Goal: Transaction & Acquisition: Purchase product/service

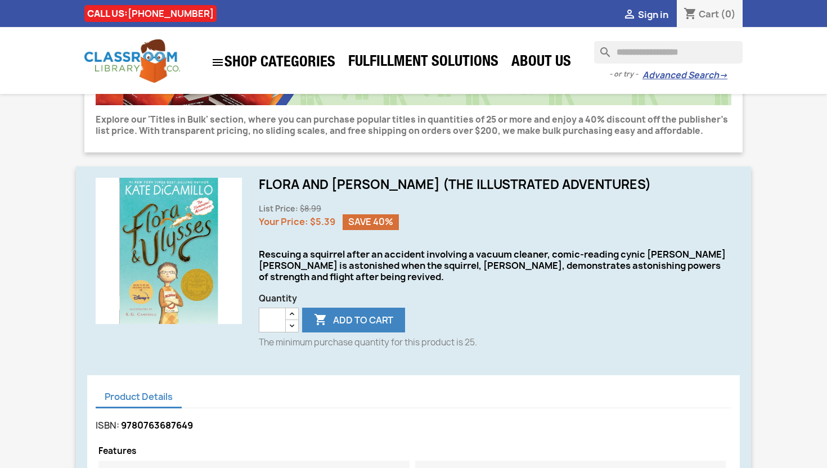
scroll to position [232, 0]
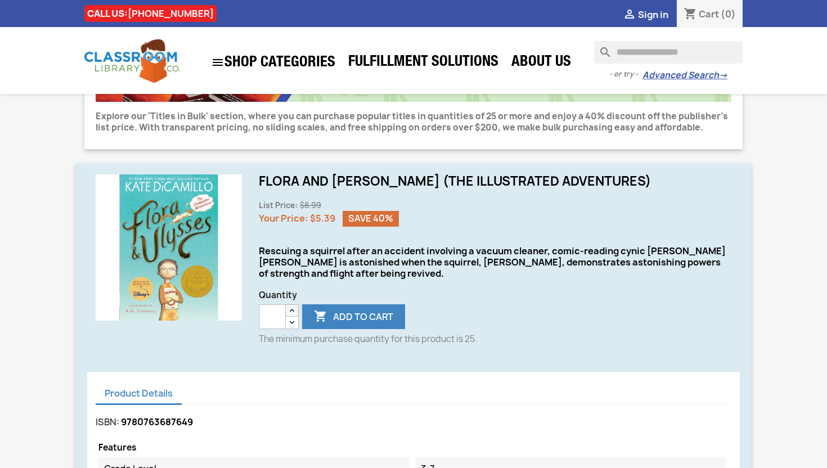
click at [292, 308] on icon "button" at bounding box center [292, 310] width 9 height 9
click at [279, 313] on input "**" at bounding box center [272, 316] width 27 height 25
drag, startPoint x: 279, startPoint y: 314, endPoint x: 253, endPoint y: 313, distance: 26.5
click at [253, 313] on div "Flora and [PERSON_NAME] (The Illustrated Adventures) List Price: $8.99 Your Pri…" at bounding box center [495, 264] width 490 height 180
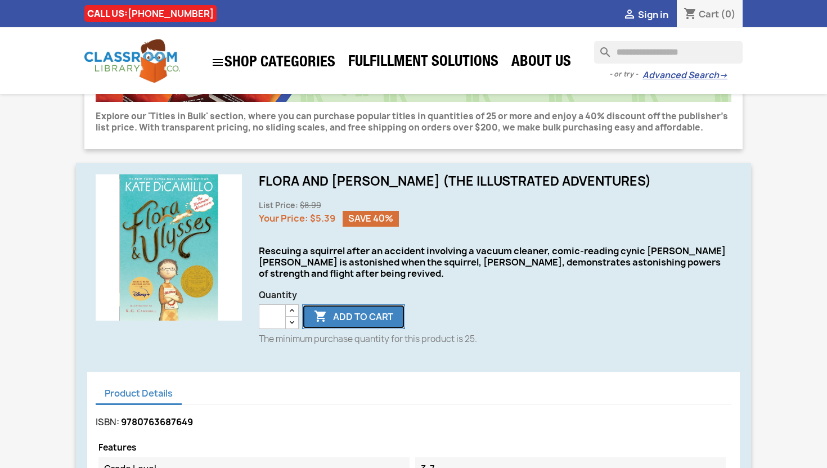
click at [353, 312] on button " Add to cart" at bounding box center [353, 316] width 103 height 25
type input "*"
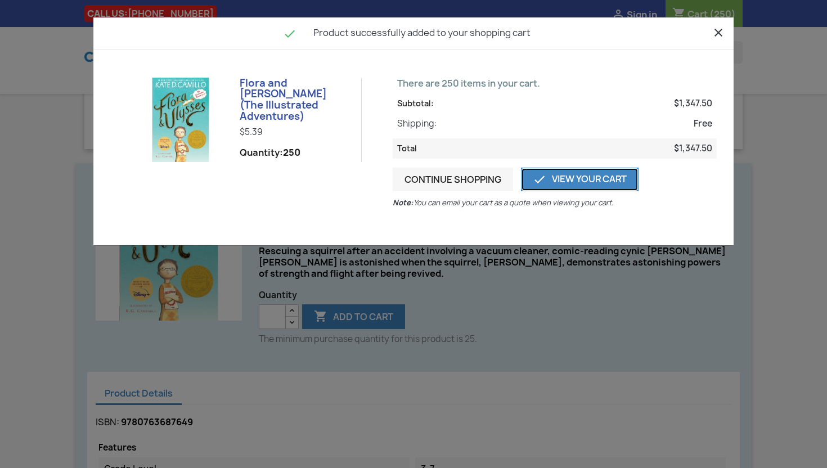
click at [561, 182] on link " View Your Cart" at bounding box center [580, 180] width 118 height 24
